Goal: Information Seeking & Learning: Learn about a topic

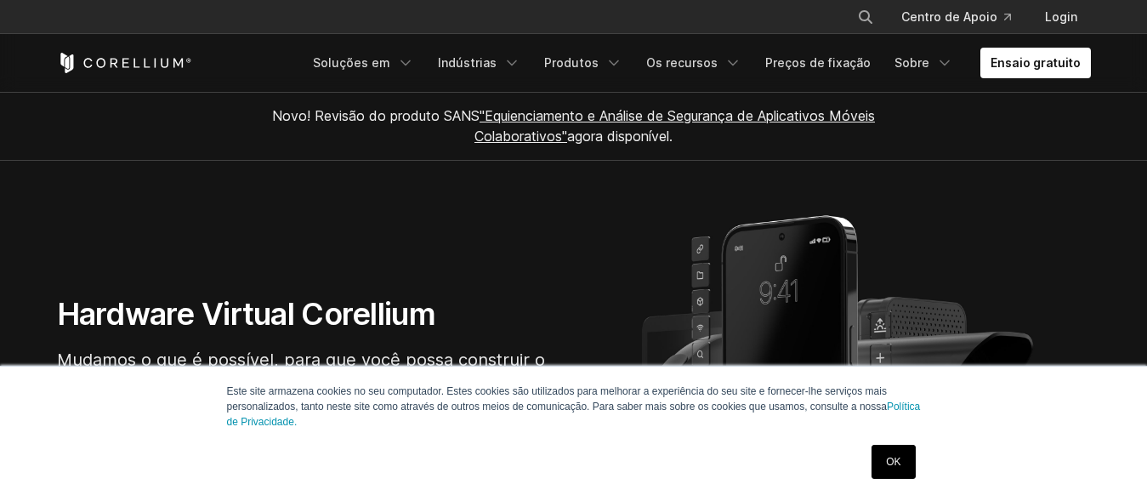
click at [893, 460] on link "OK" at bounding box center [893, 462] width 43 height 34
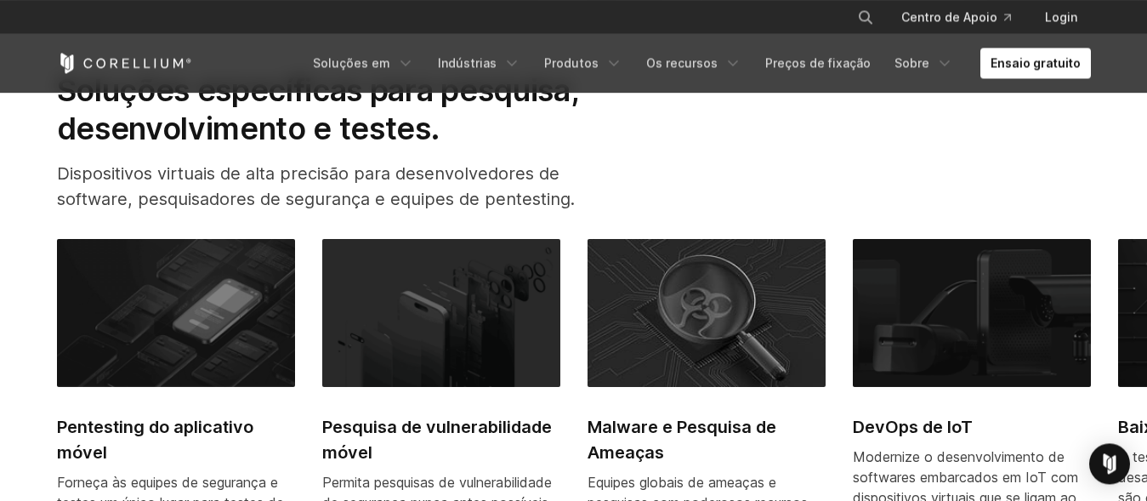
scroll to position [694, 0]
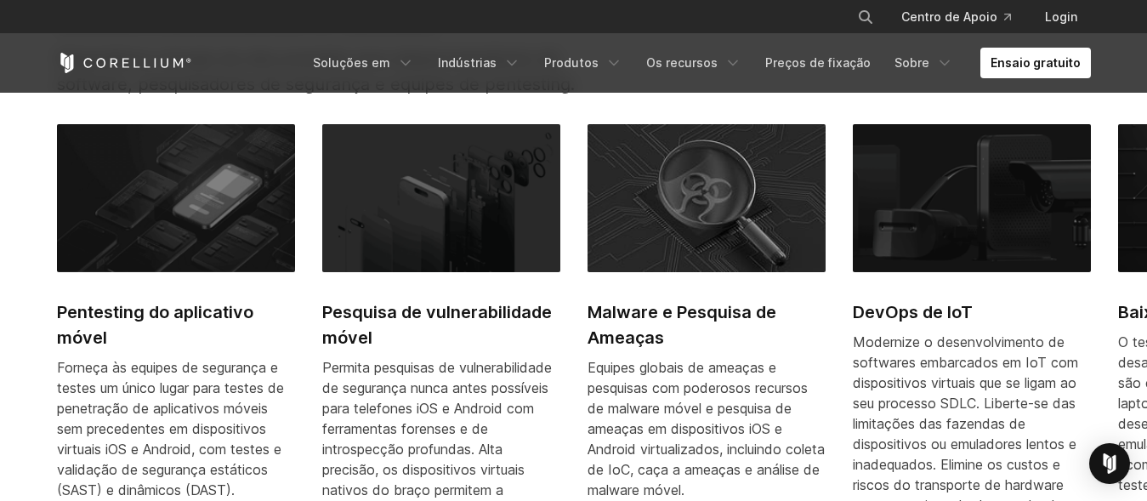
click at [196, 313] on h2 "Pentesting do aplicativo móvel" at bounding box center [176, 324] width 238 height 51
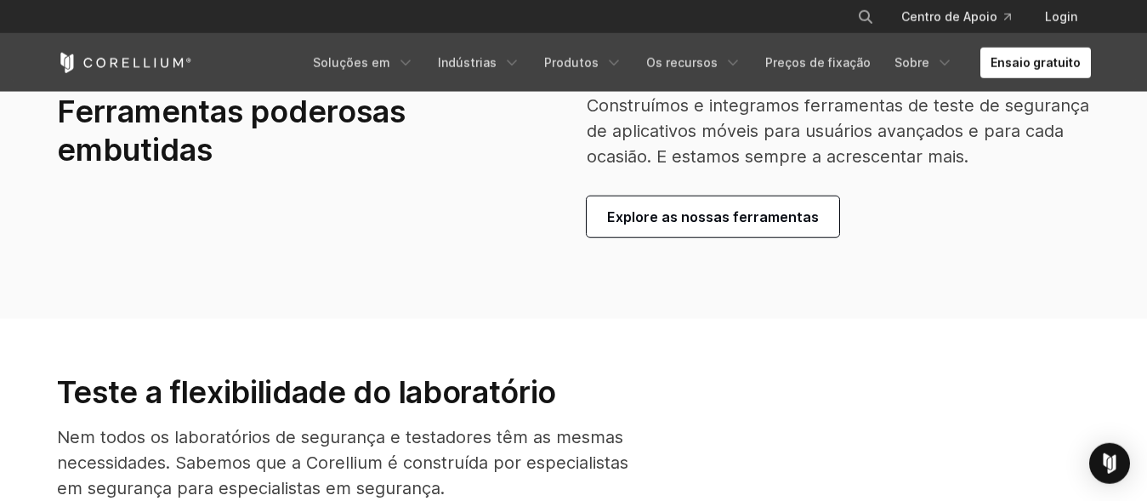
scroll to position [4076, 0]
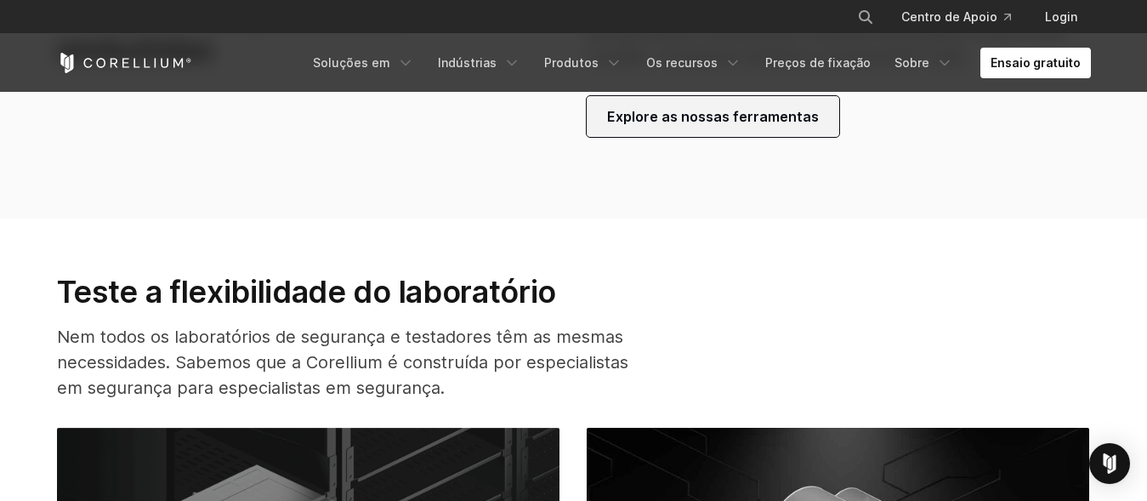
click at [679, 127] on span "Explore as nossas ferramentas" at bounding box center [713, 116] width 212 height 20
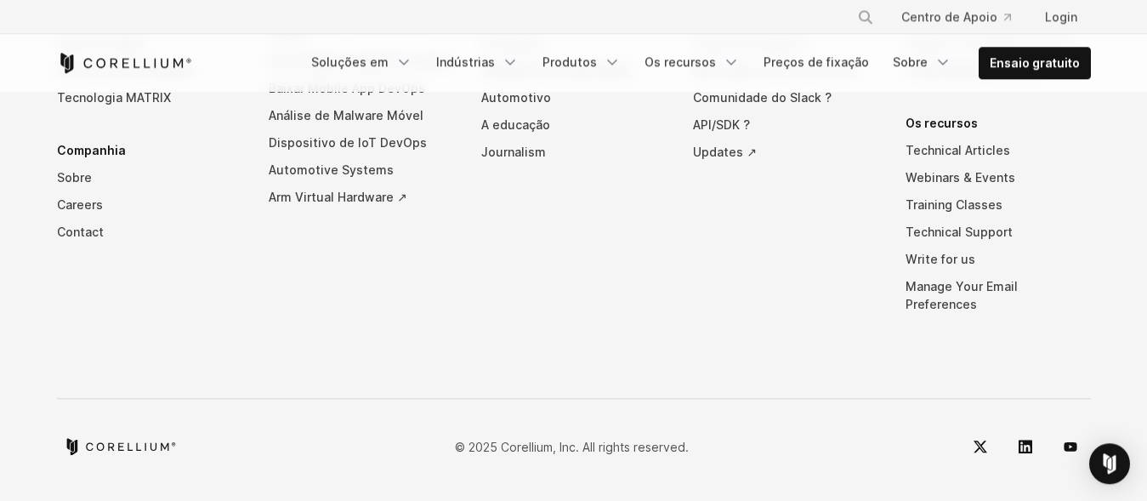
scroll to position [8412, 0]
